Goal: Information Seeking & Learning: Learn about a topic

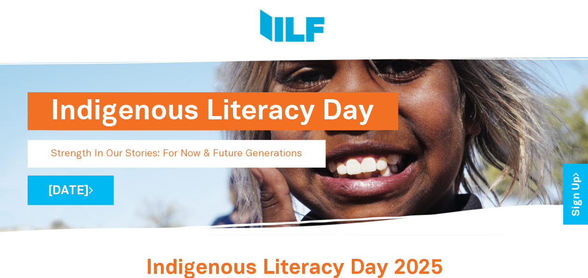
scroll to position [19, 0]
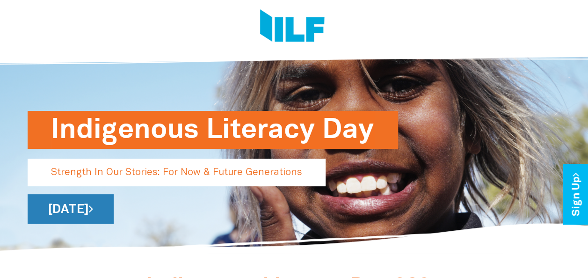
click at [94, 207] on link "[DATE]" at bounding box center [71, 208] width 86 height 29
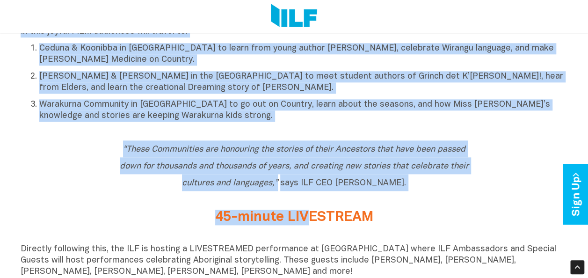
scroll to position [474, 0]
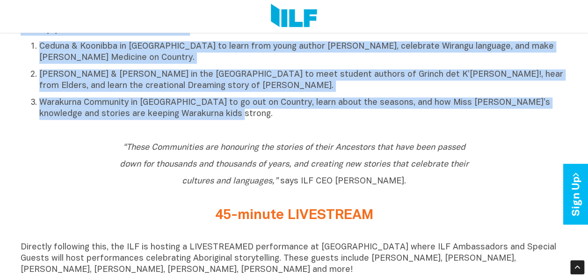
drag, startPoint x: 241, startPoint y: 118, endPoint x: 250, endPoint y: 118, distance: 8.4
copy div "17-minute FILM Join us on an adventure through 3 remote Aboriginal Communities …"
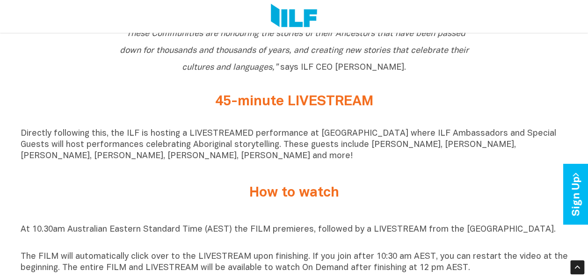
scroll to position [590, 0]
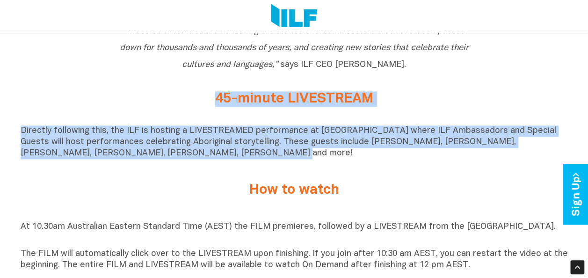
drag, startPoint x: 218, startPoint y: 107, endPoint x: 160, endPoint y: 169, distance: 85.1
click at [160, 169] on div "Indigenous Literacy Day 2025 Indigenous Literacy Day 2025 will be held [DATE][D…" at bounding box center [294, 264] width 588 height 1126
copy div "45-minute LIVESTREAM Directly following this, the ILF is hosting a LIVESTREAMED…"
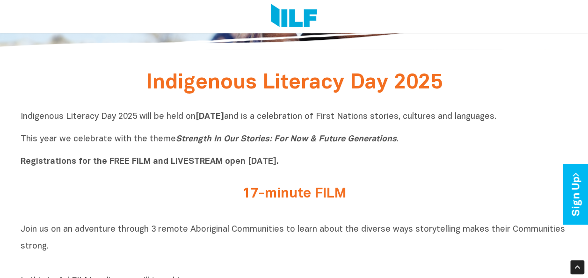
scroll to position [228, 0]
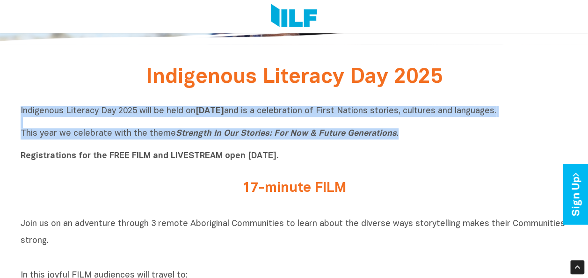
drag, startPoint x: 413, startPoint y: 138, endPoint x: 4, endPoint y: 107, distance: 410.1
copy p "Indigenous Literacy Day 2025 will be held on Wednesday 3 September and is a cel…"
